Goal: Task Accomplishment & Management: Manage account settings

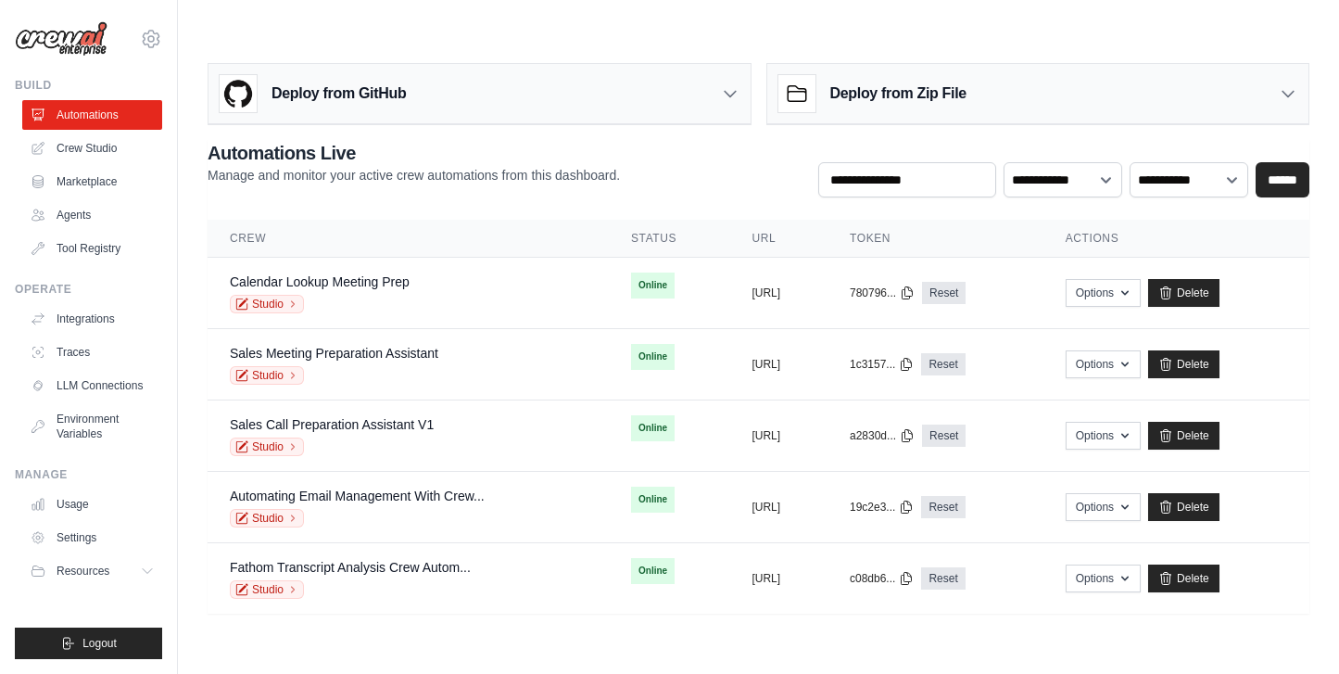
click at [75, 130] on ul "Automations Crew Studio Marketplace Agents Tool Registry" at bounding box center [92, 181] width 140 height 163
click at [75, 138] on link "Crew Studio" at bounding box center [94, 148] width 140 height 30
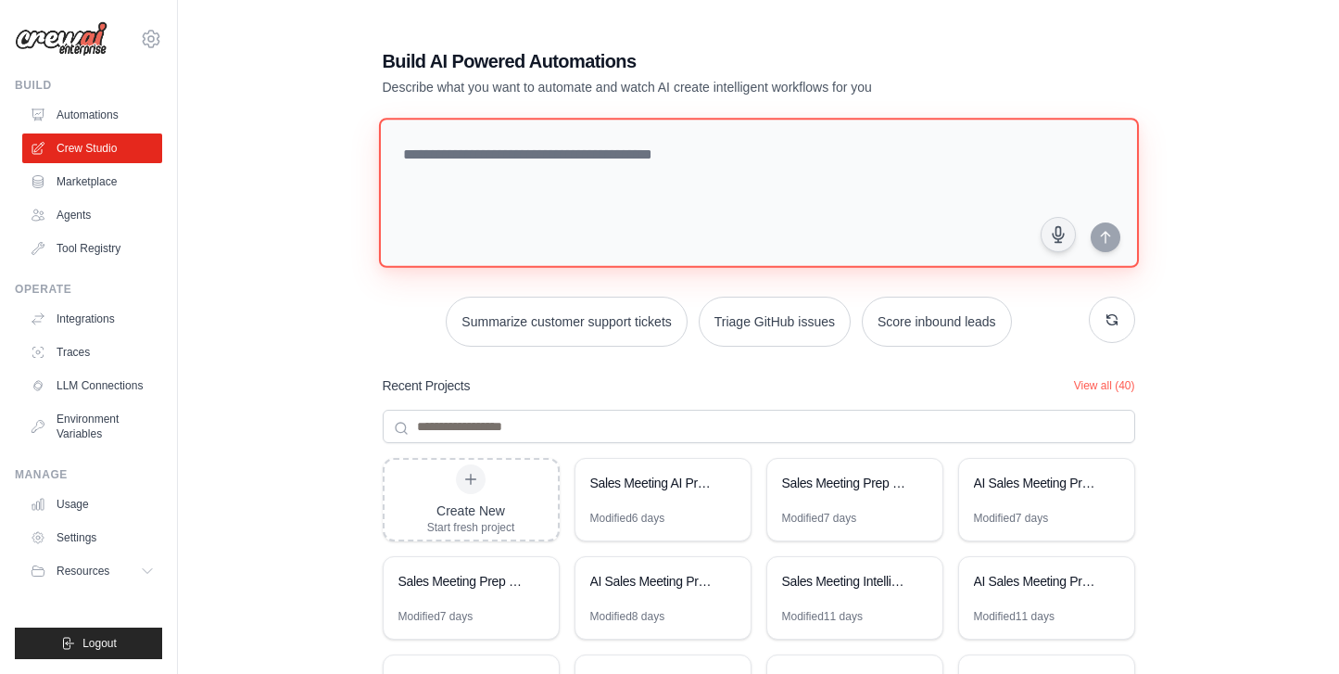
click at [508, 158] on textarea at bounding box center [758, 193] width 760 height 150
paste textarea "**********"
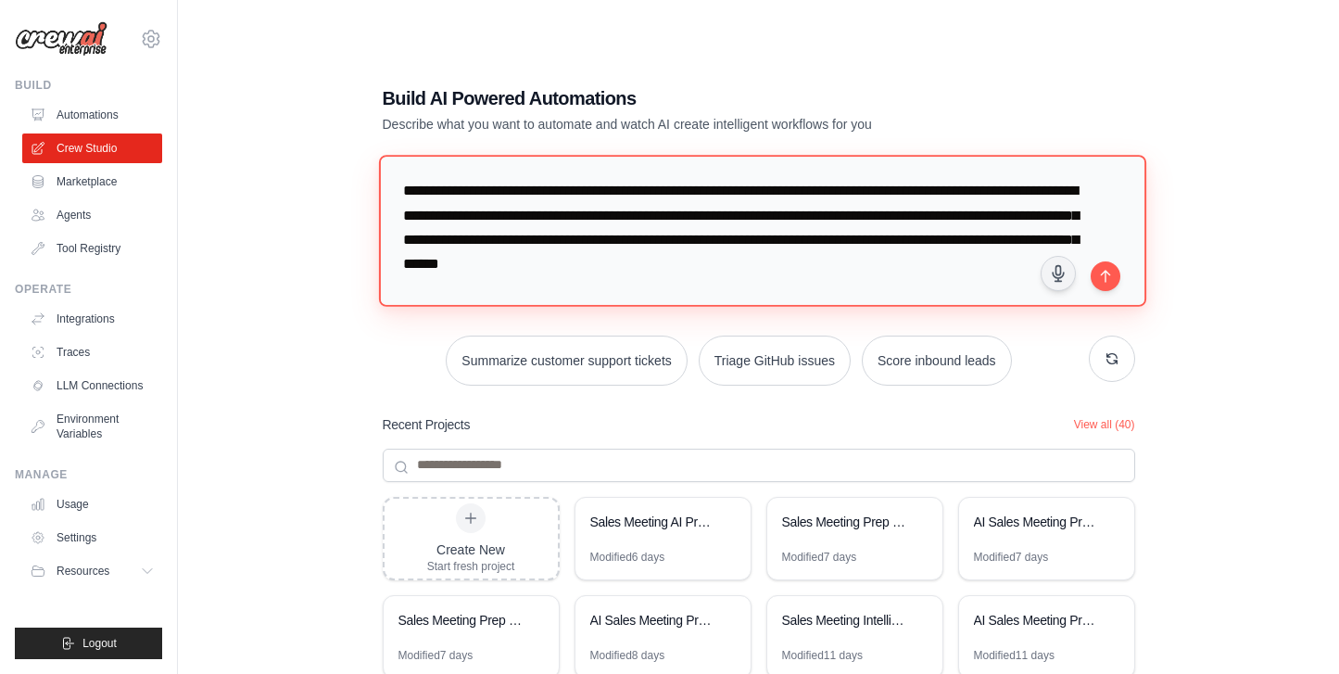
type textarea "**********"
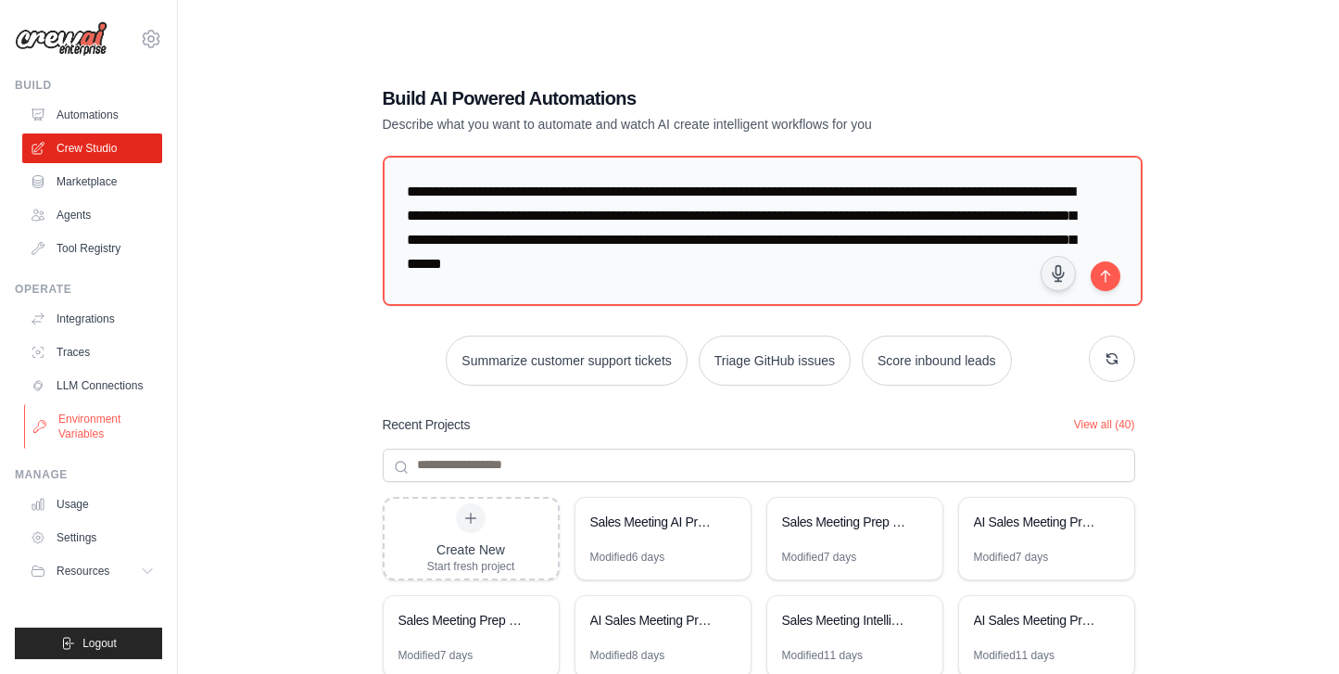
scroll to position [128, 0]
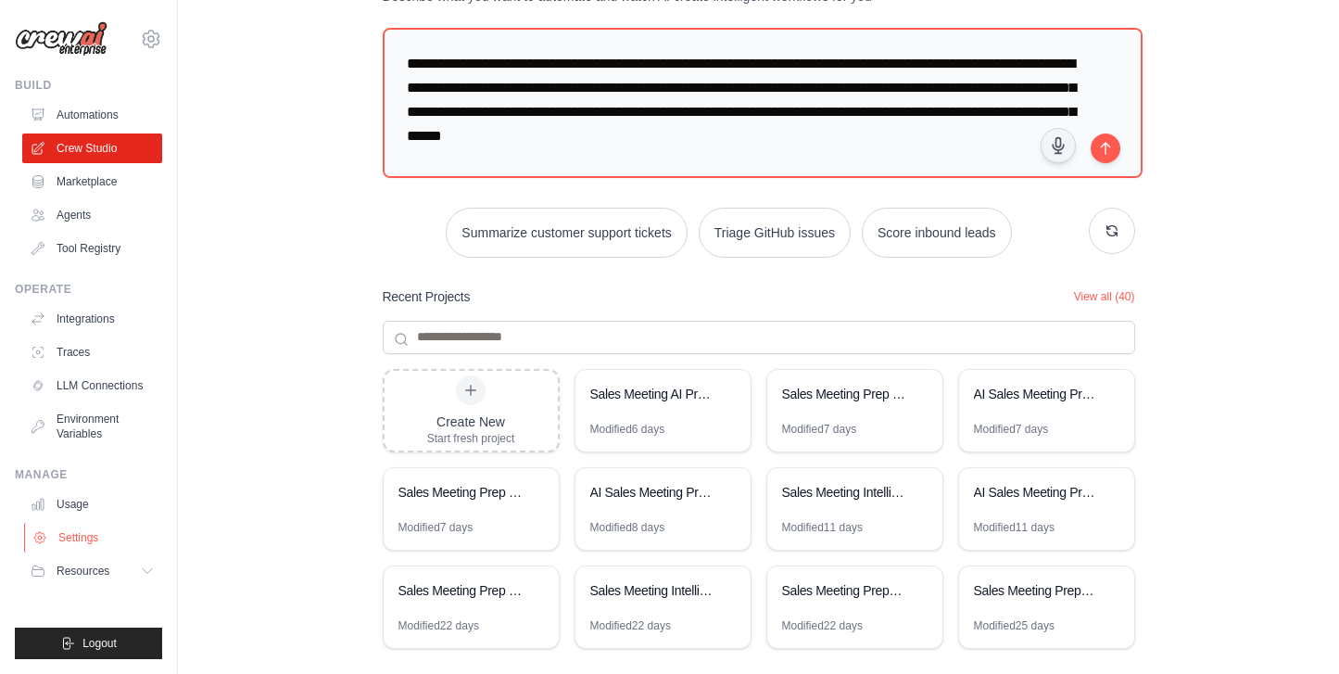
click at [74, 547] on link "Settings" at bounding box center [94, 538] width 140 height 30
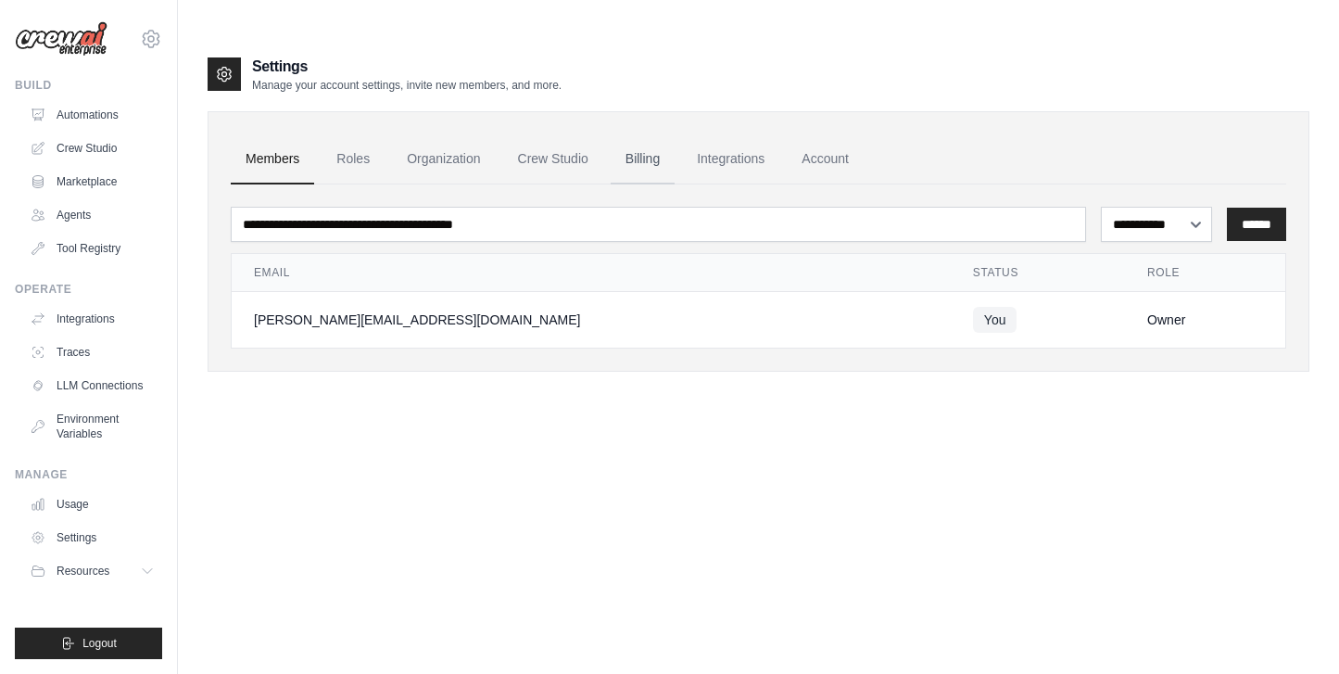
click at [650, 134] on link "Billing" at bounding box center [643, 159] width 64 height 50
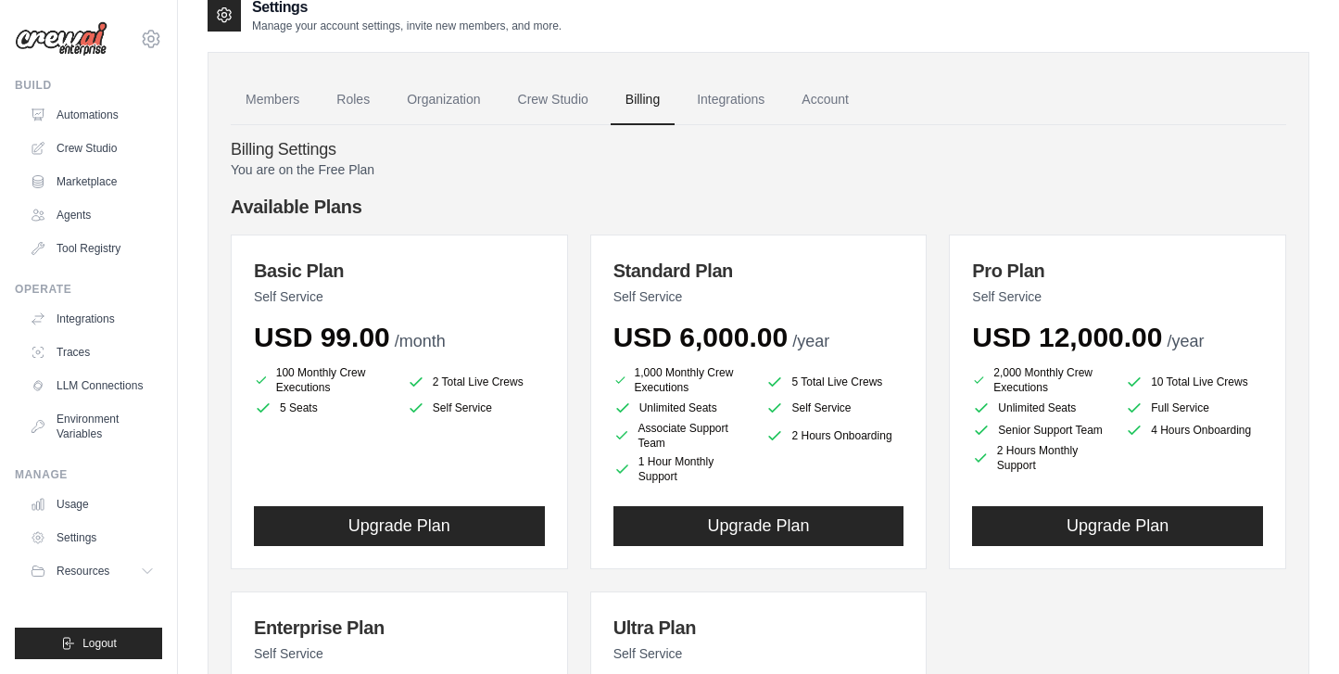
scroll to position [79, 0]
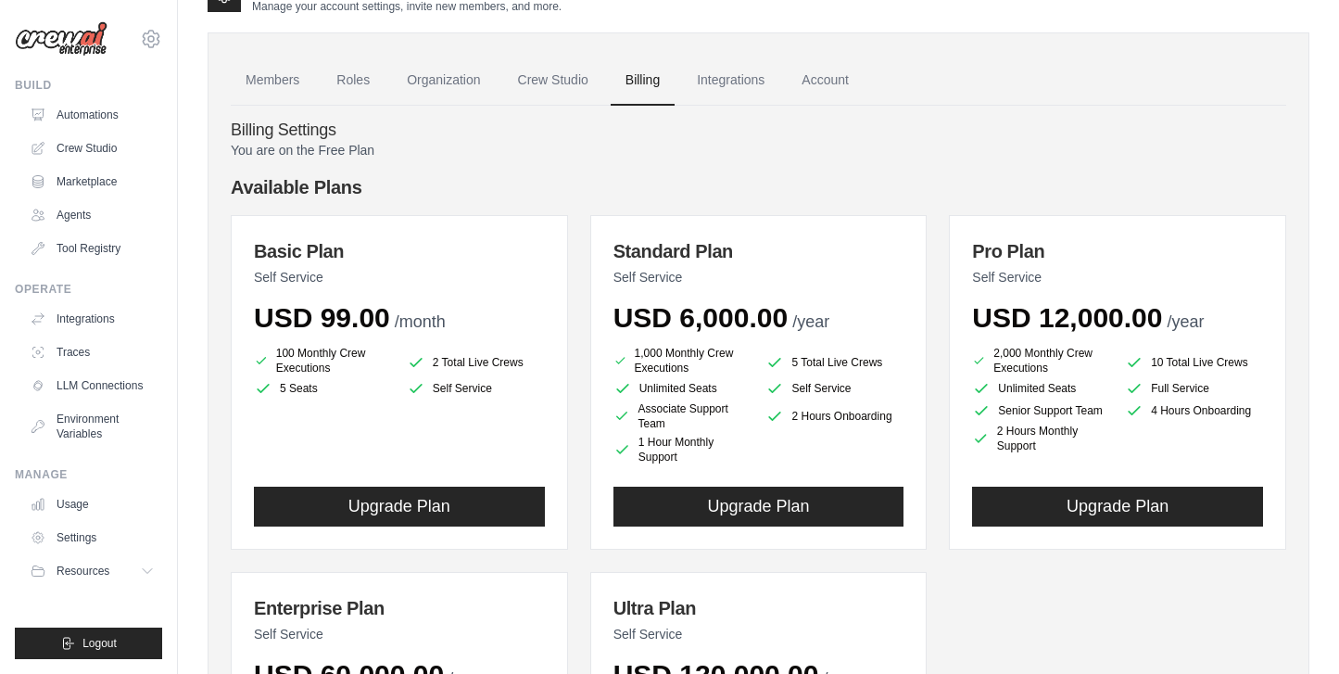
click at [915, 174] on h4 "Available Plans" at bounding box center [758, 187] width 1055 height 26
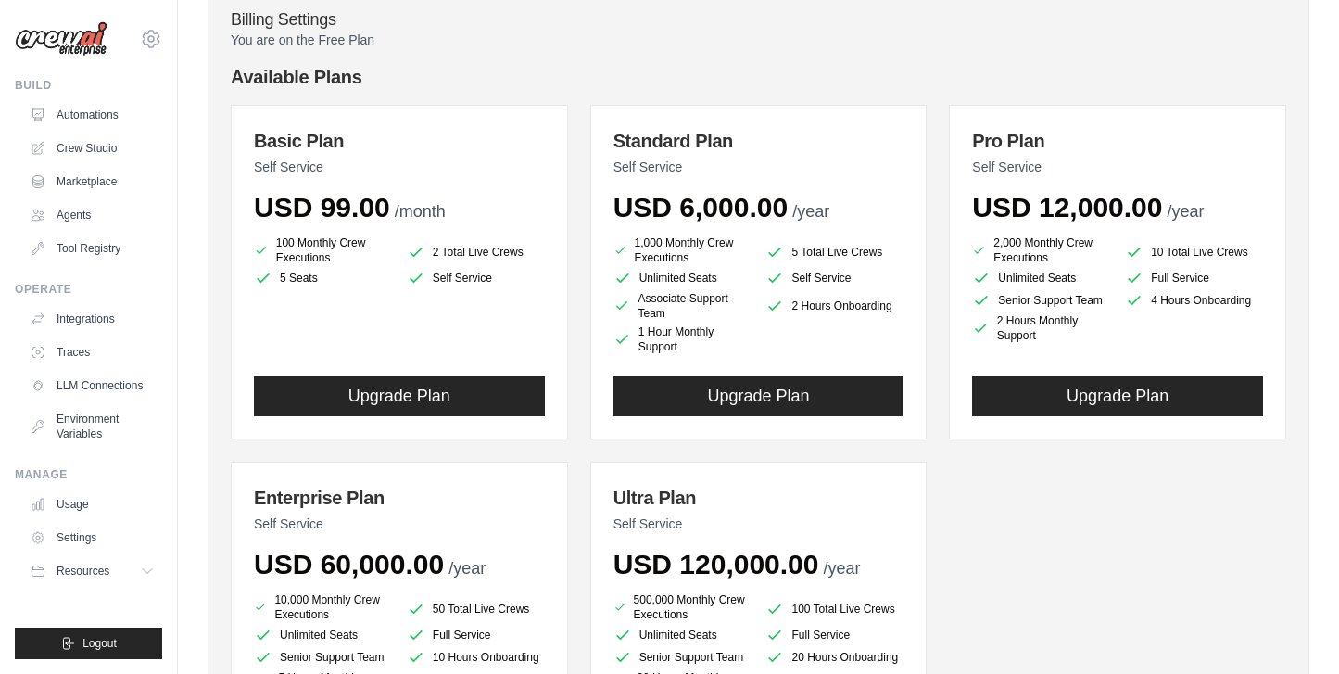
scroll to position [183, 0]
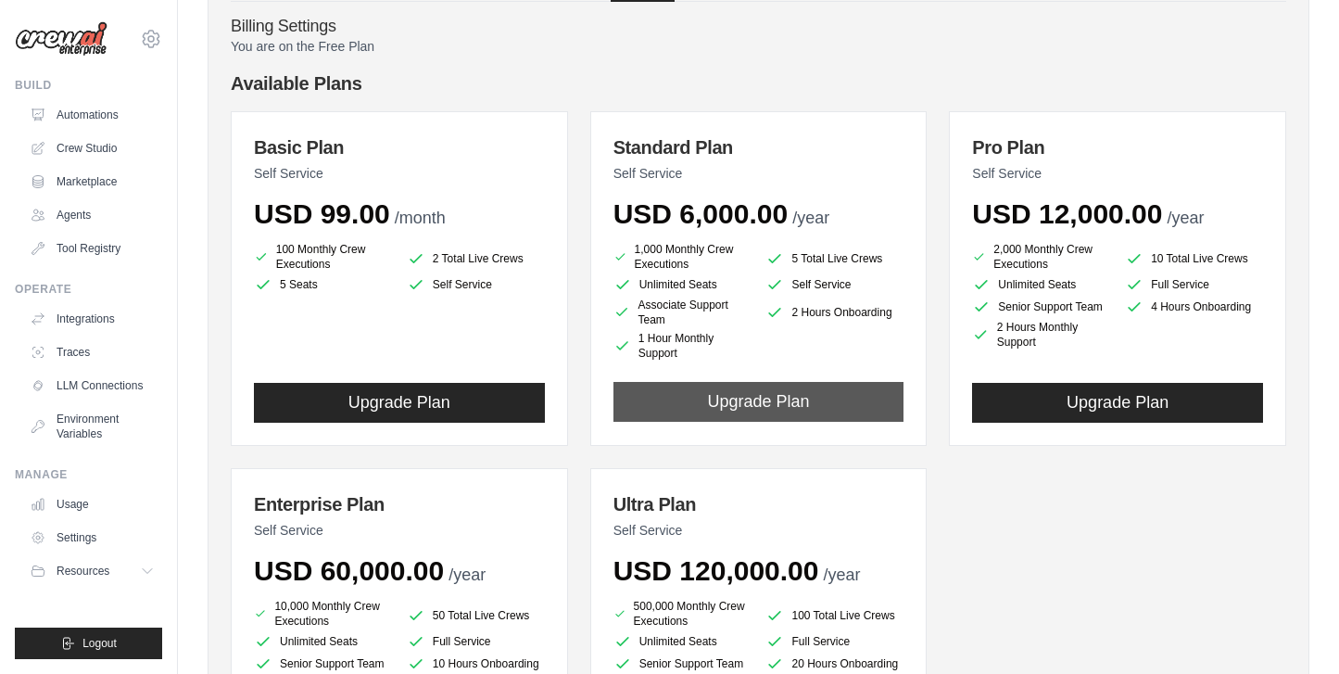
click at [725, 382] on button "Upgrade Plan" at bounding box center [758, 402] width 291 height 40
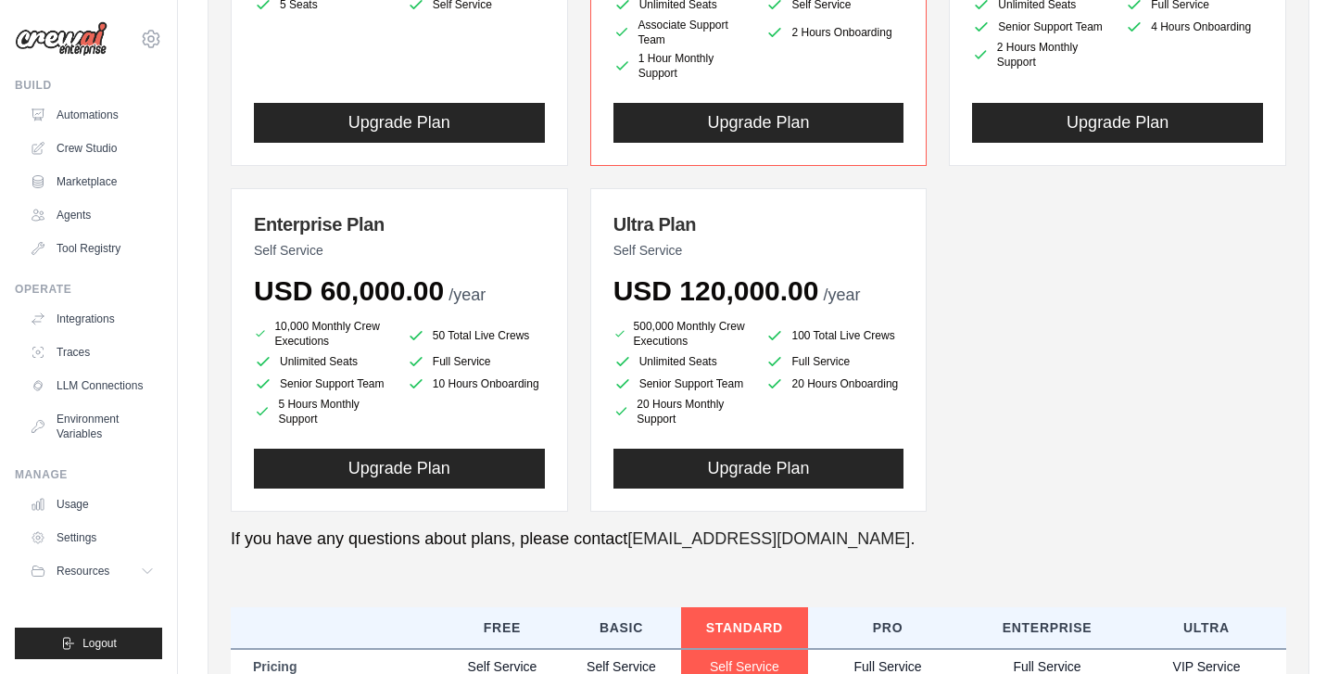
scroll to position [0, 0]
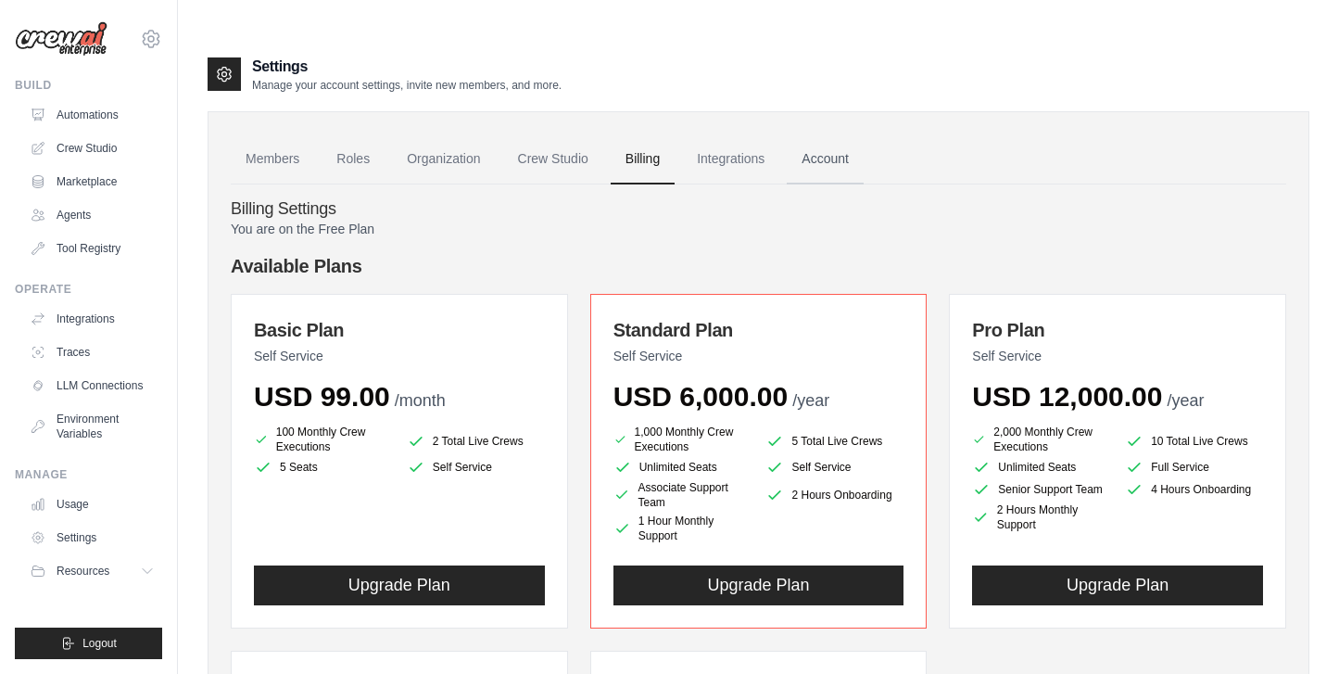
click at [836, 134] on link "Account" at bounding box center [825, 159] width 77 height 50
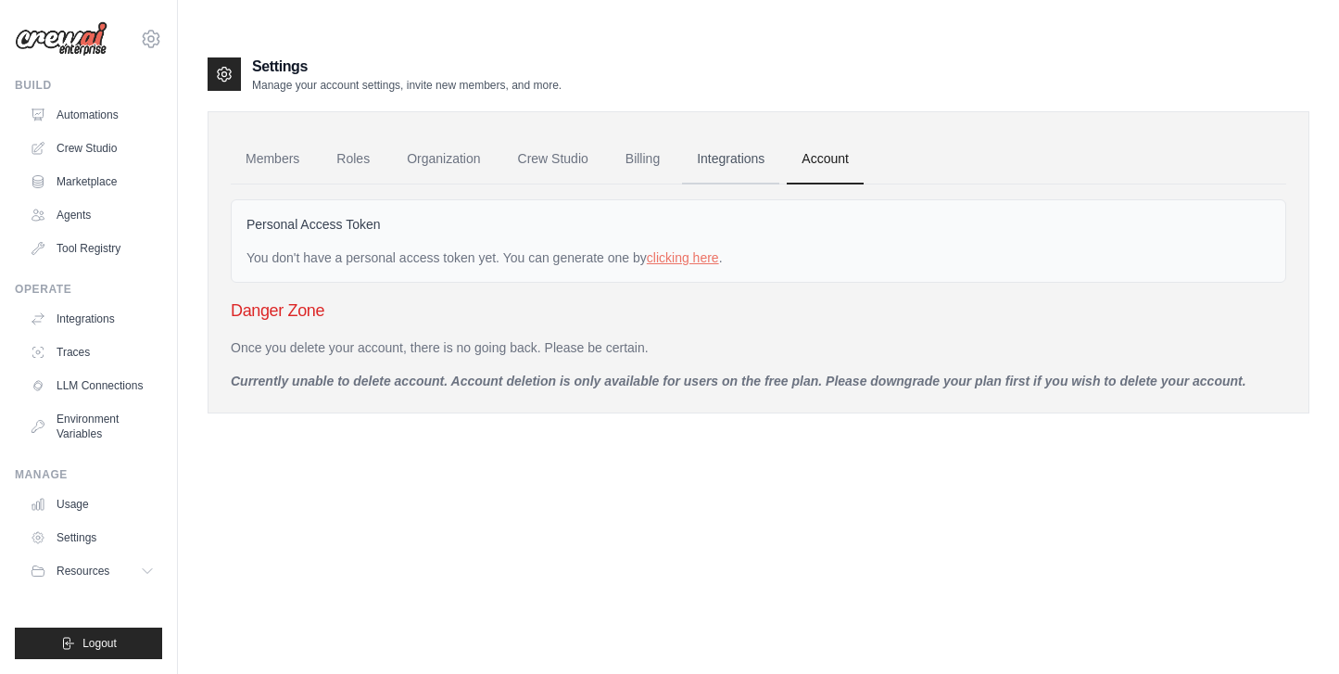
click at [729, 134] on link "Integrations" at bounding box center [730, 159] width 97 height 50
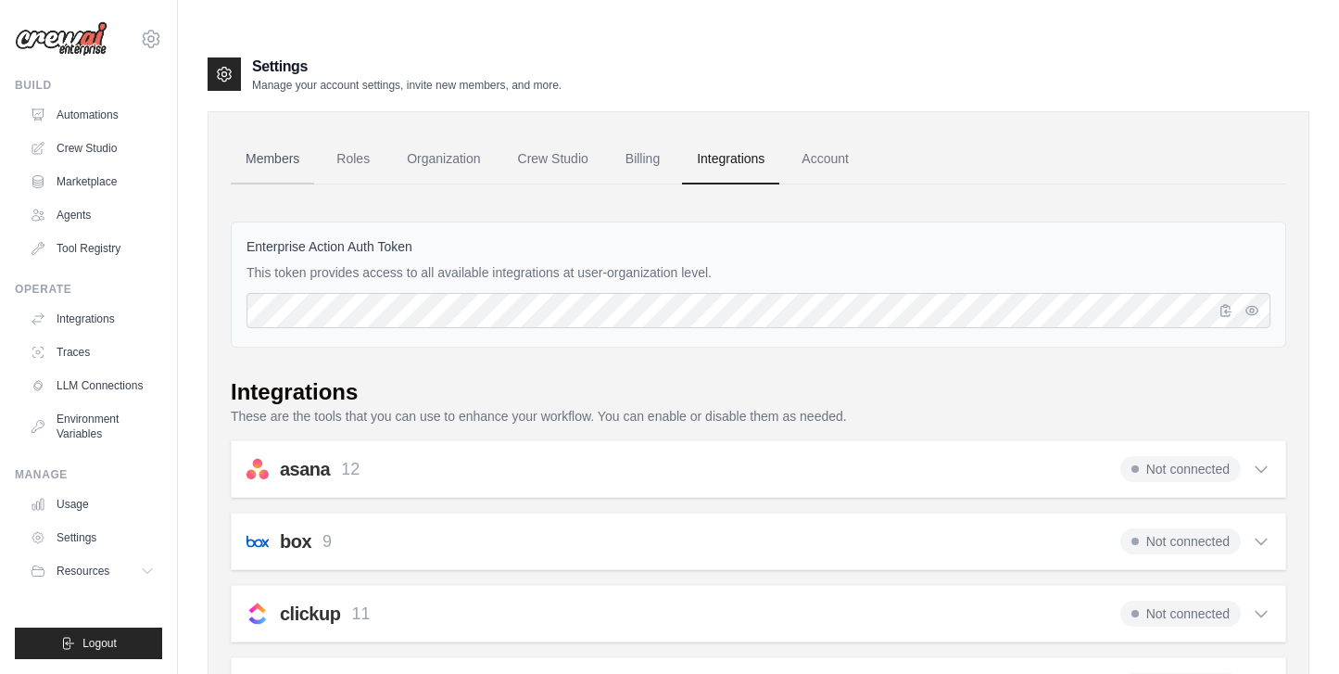
click at [245, 134] on link "Members" at bounding box center [272, 159] width 83 height 50
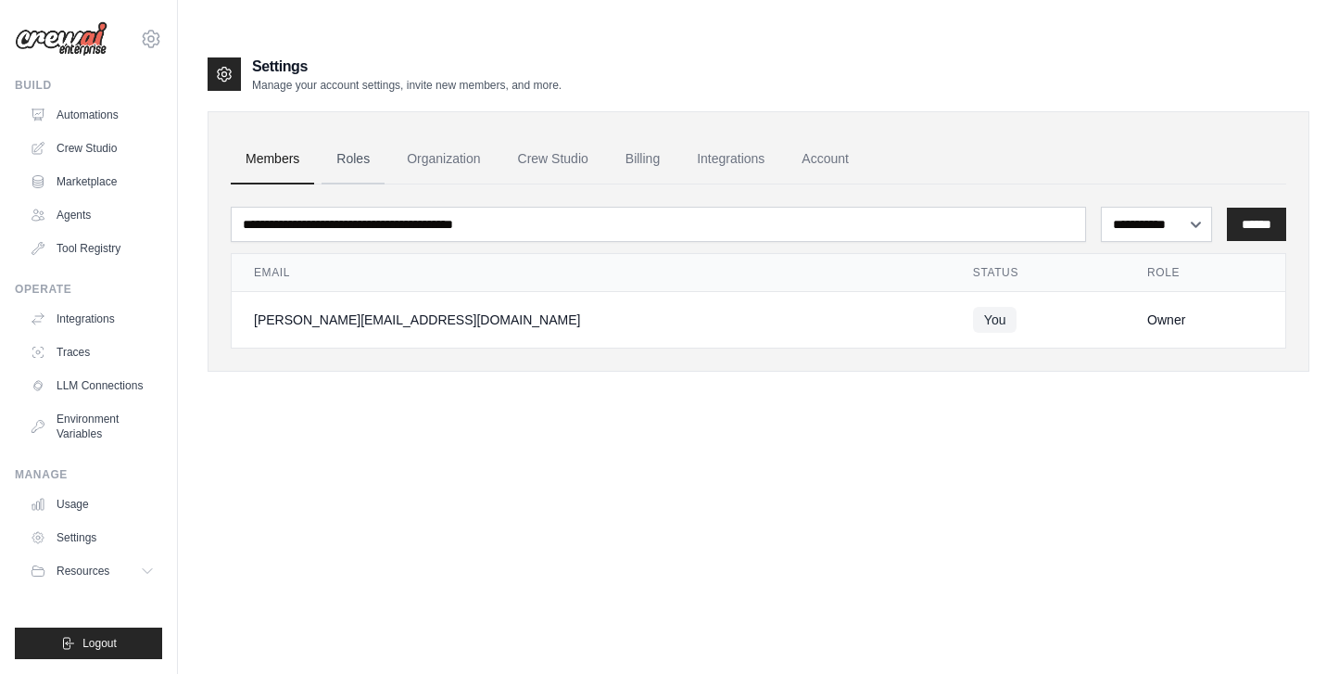
click at [350, 134] on link "Roles" at bounding box center [353, 159] width 63 height 50
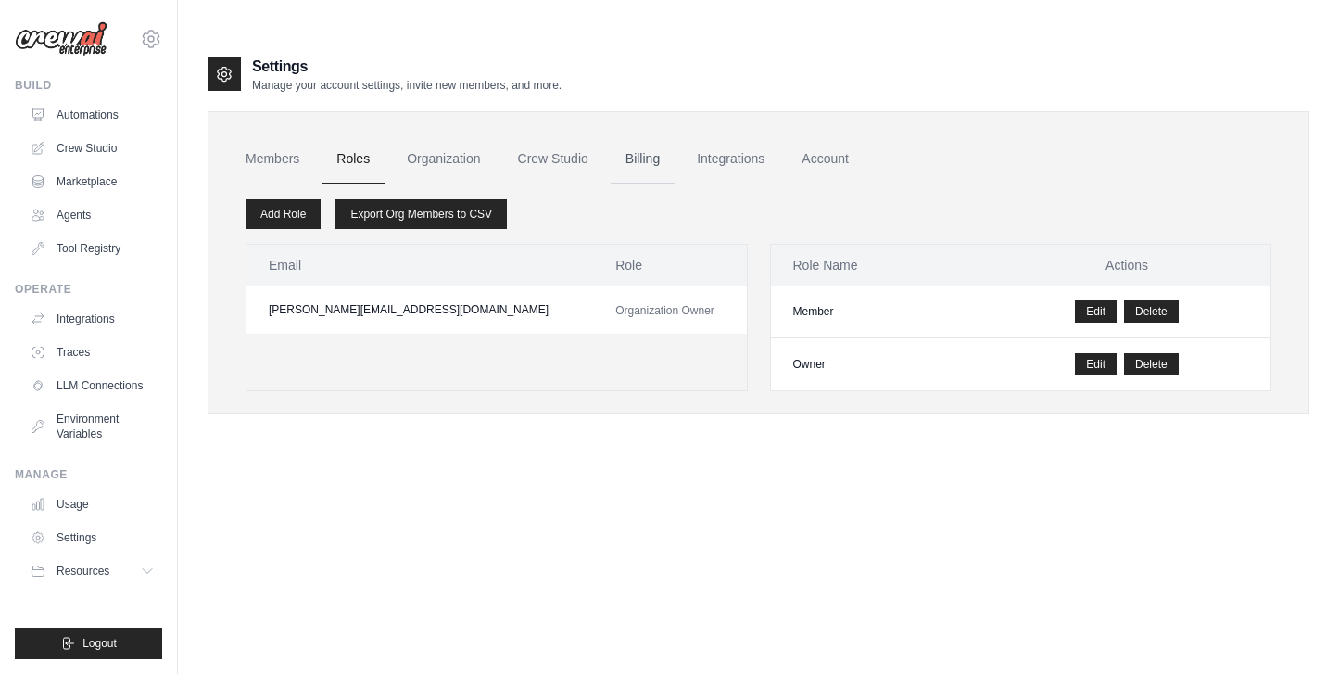
click at [628, 134] on link "Billing" at bounding box center [643, 159] width 64 height 50
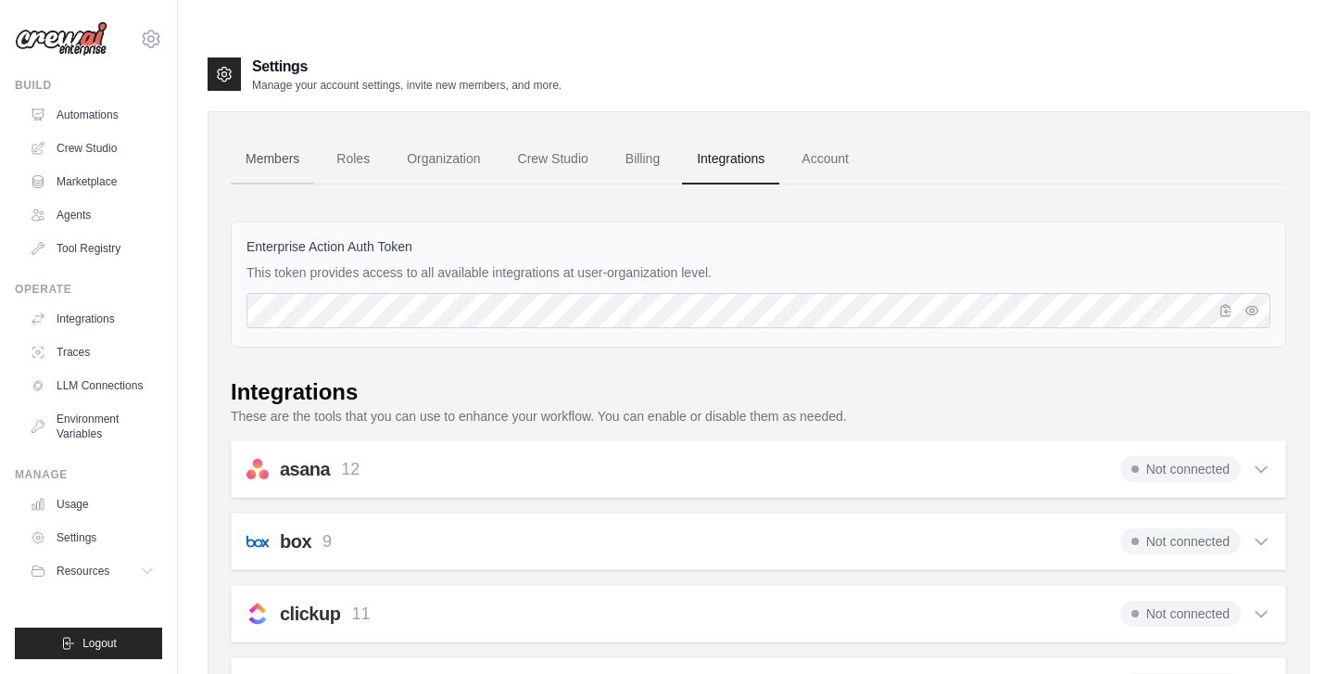
click at [269, 134] on link "Members" at bounding box center [272, 159] width 83 height 50
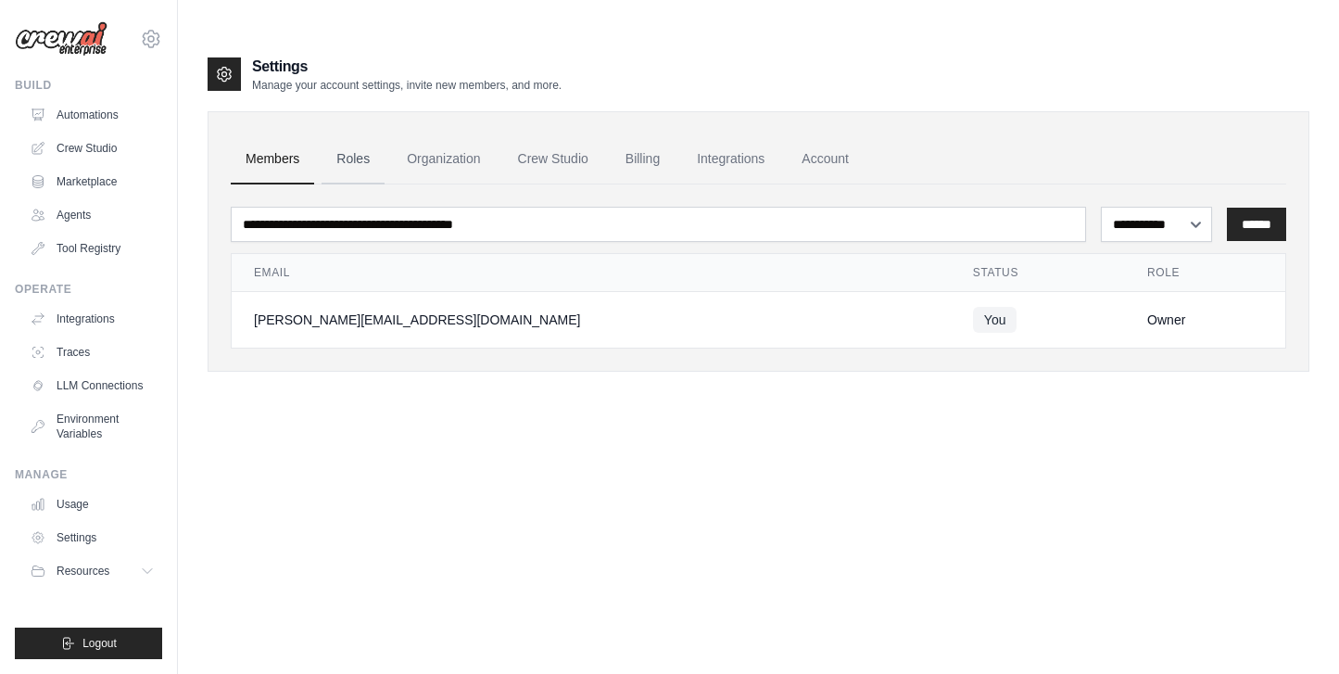
click at [354, 134] on link "Roles" at bounding box center [353, 159] width 63 height 50
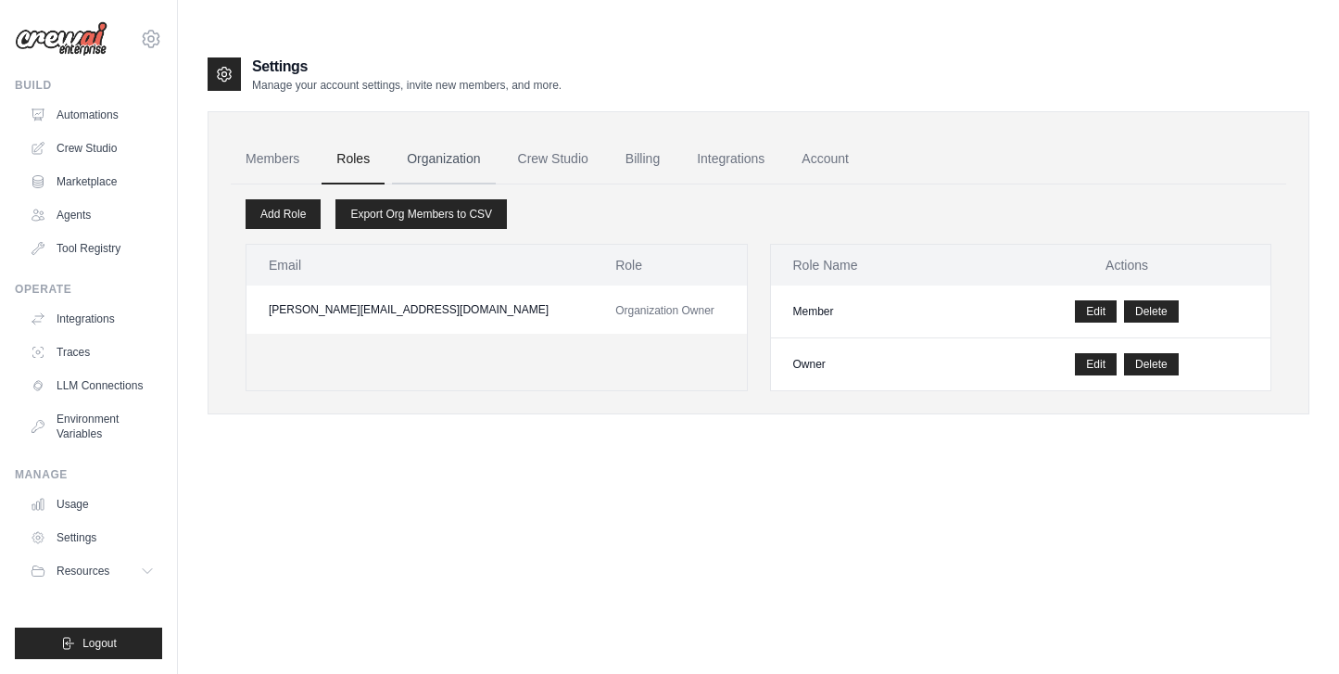
click at [440, 134] on link "Organization" at bounding box center [443, 159] width 103 height 50
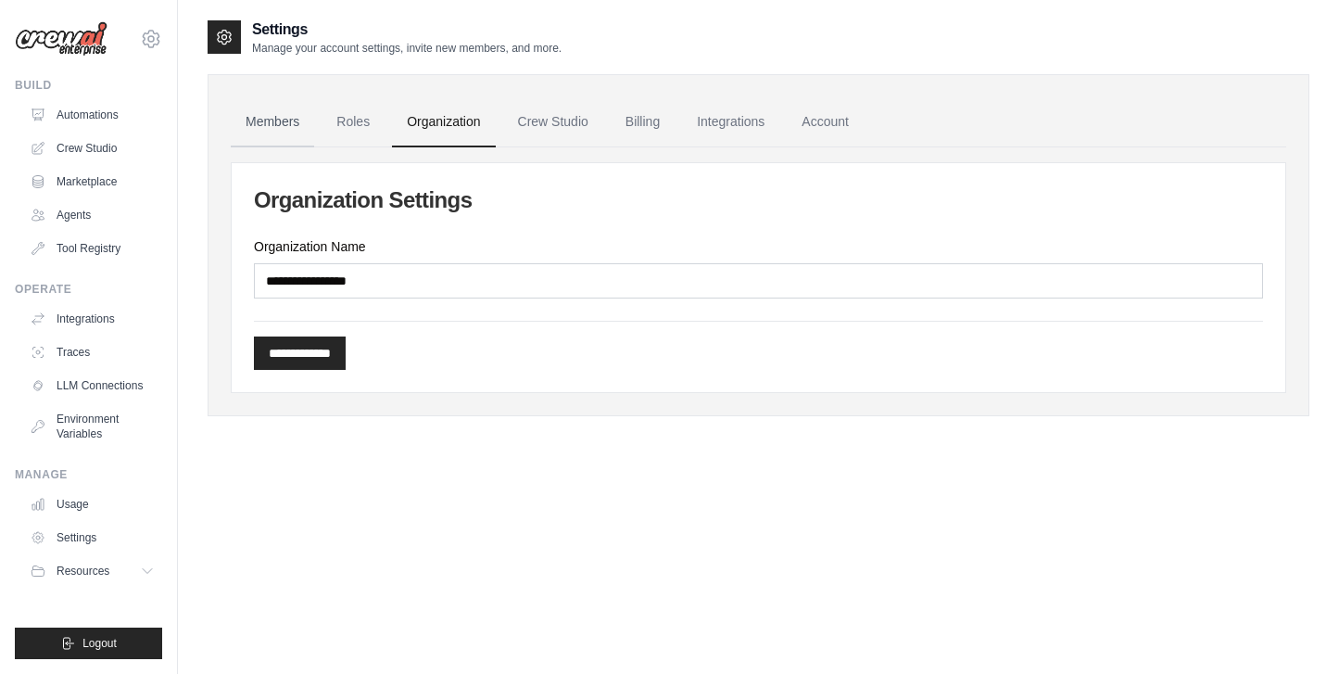
click at [266, 145] on link "Members" at bounding box center [272, 122] width 83 height 50
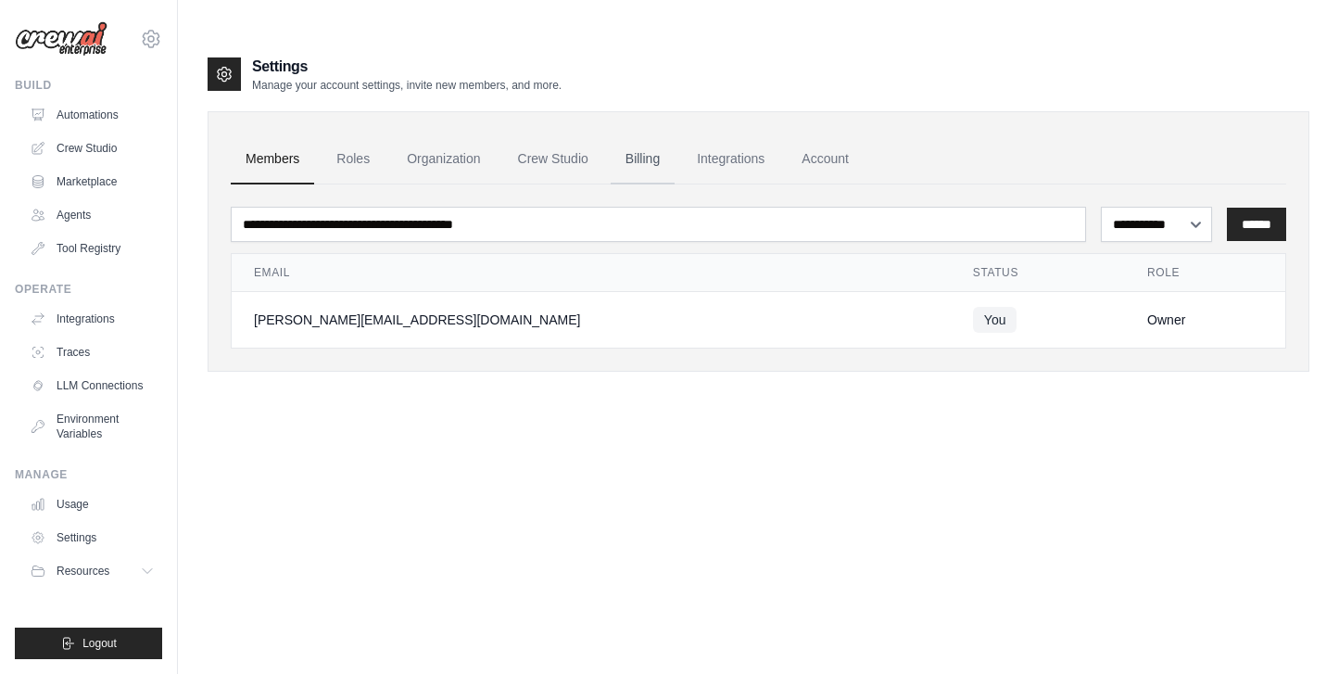
click at [653, 134] on link "Billing" at bounding box center [643, 159] width 64 height 50
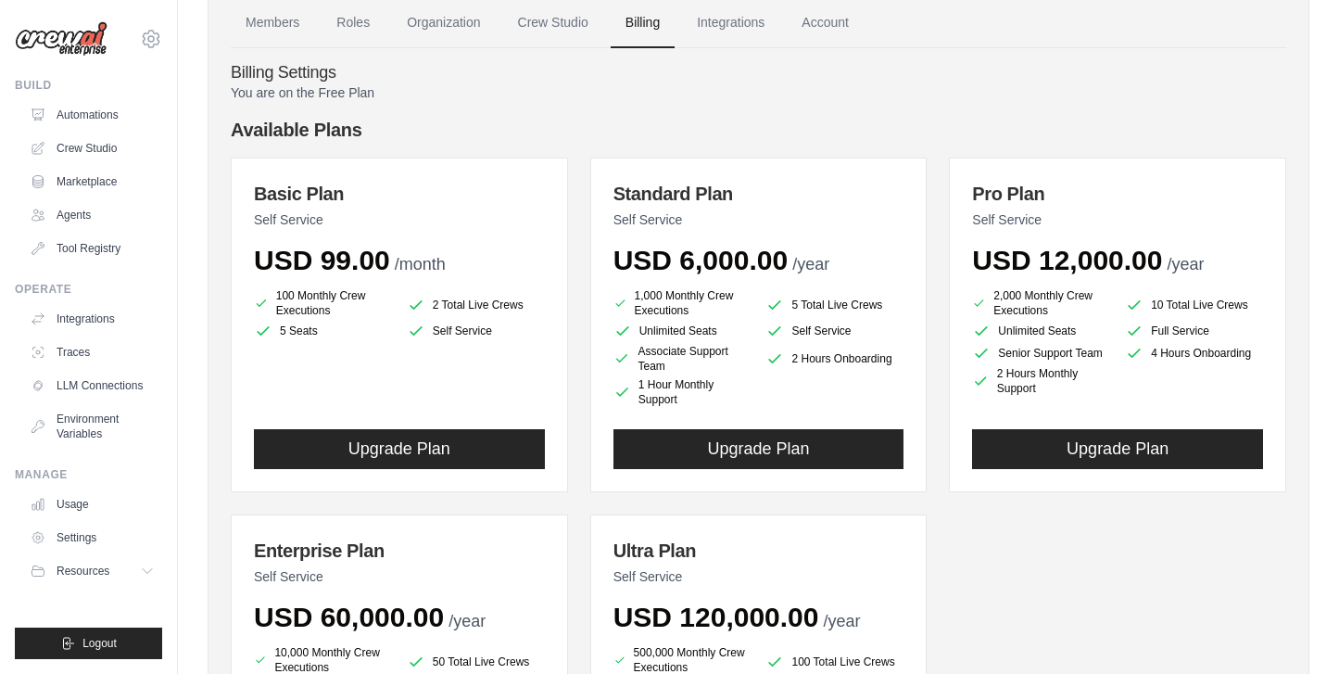
scroll to position [77, 0]
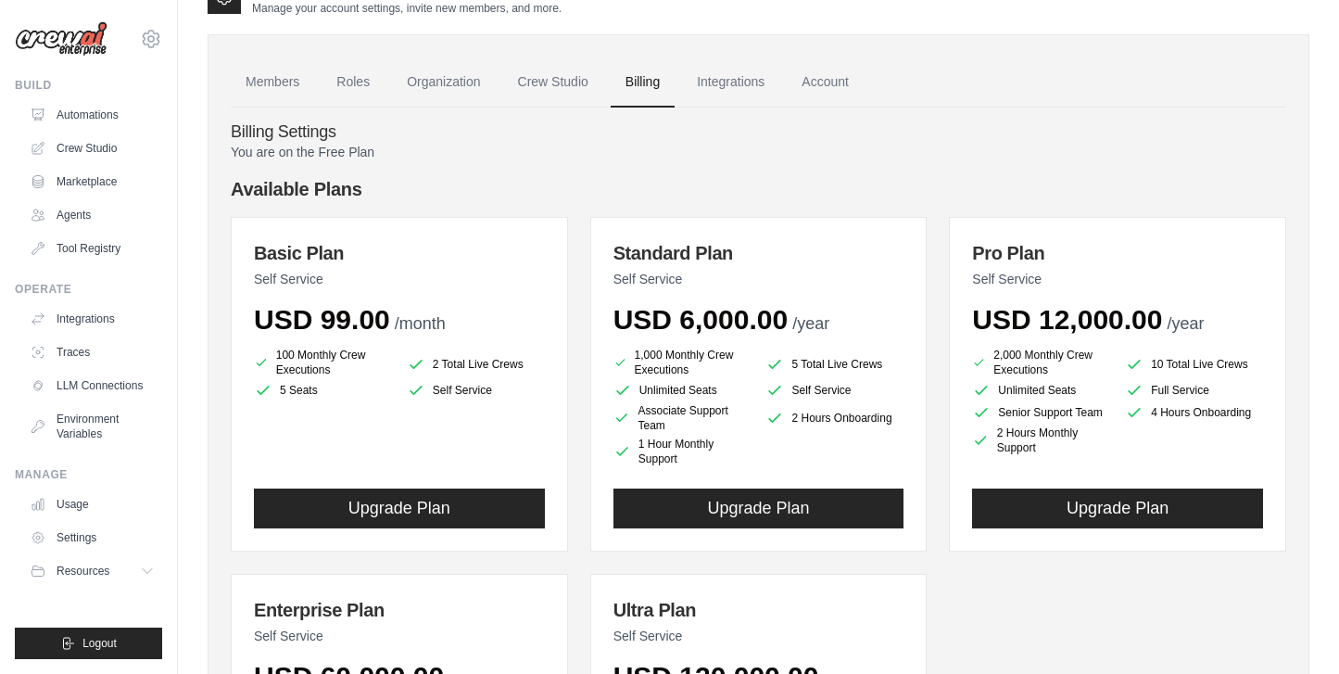
click at [667, 398] on ul "1,000 Monthly Crew Executions 5 Total Live Crews Unlimited Seats Self Service A…" at bounding box center [758, 407] width 291 height 119
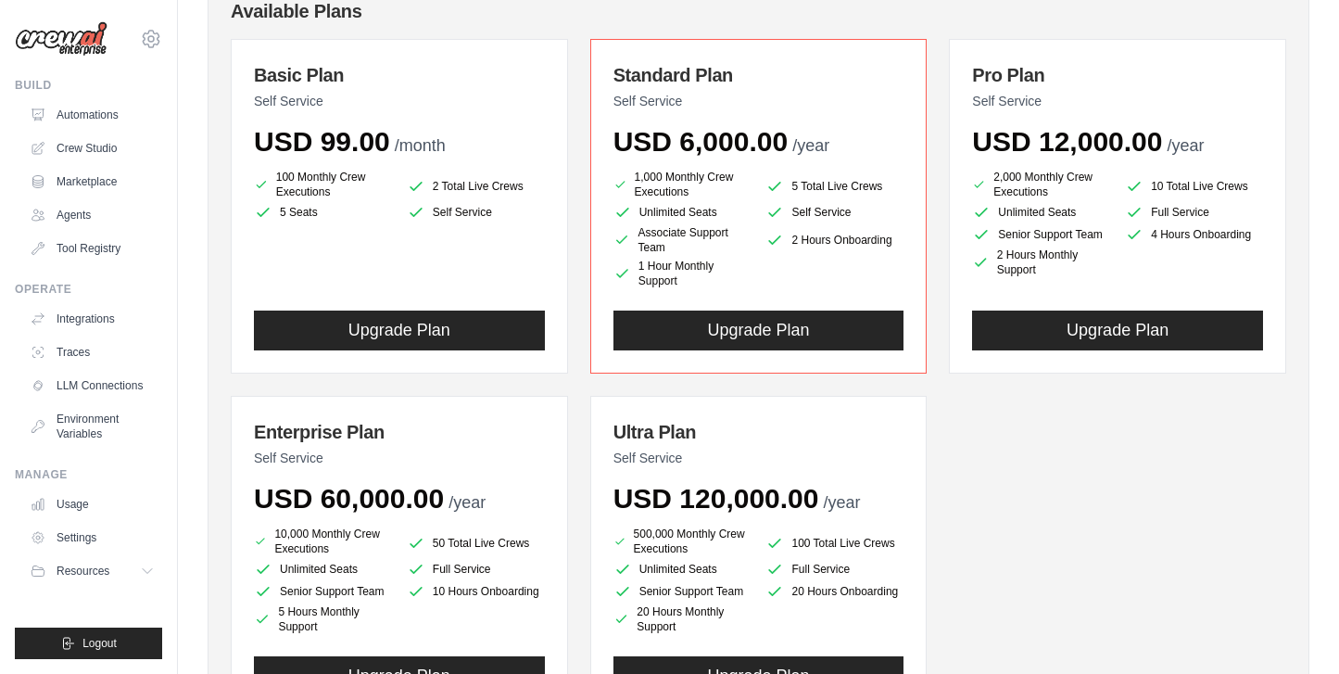
scroll to position [93, 0]
